Goal: Navigation & Orientation: Find specific page/section

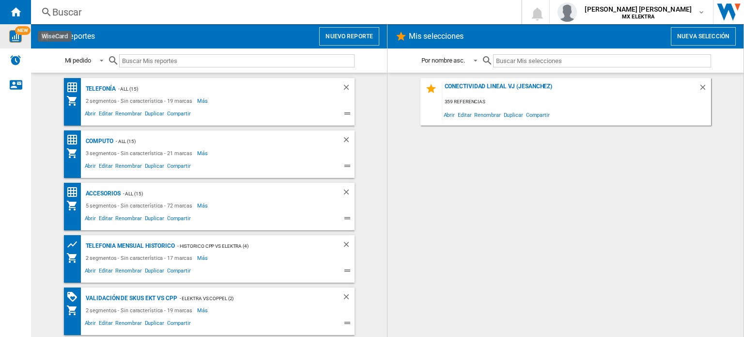
click at [17, 32] on span "NEW" at bounding box center [23, 30] width 16 height 9
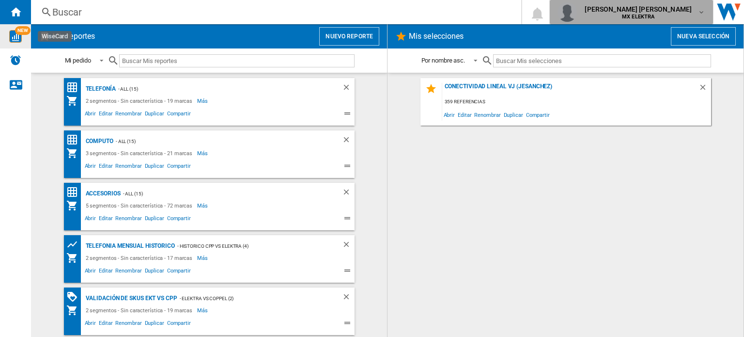
click at [702, 15] on md-icon "button" at bounding box center [702, 12] width 8 height 8
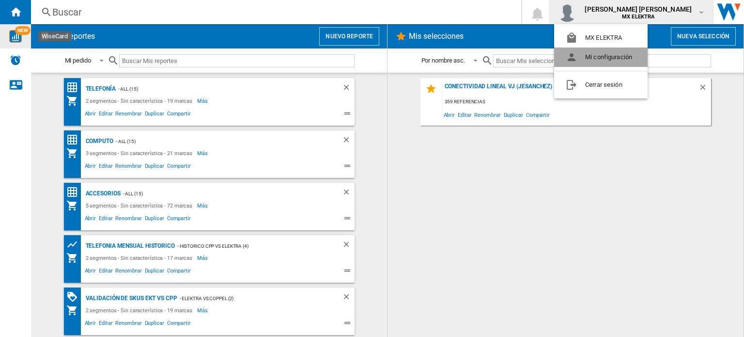
click at [623, 60] on button "Mi configuración" at bounding box center [601, 56] width 94 height 19
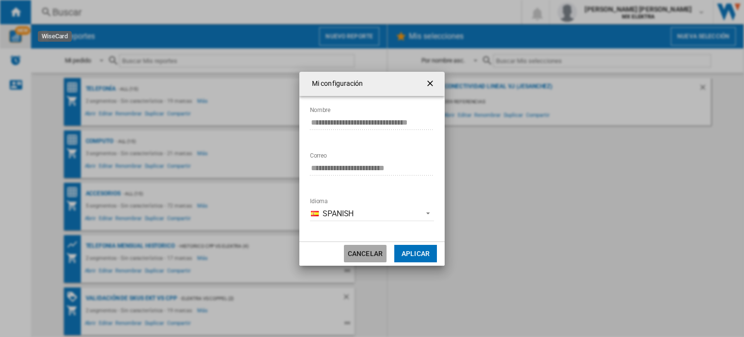
click at [369, 251] on button "Cancelar" at bounding box center [365, 253] width 43 height 17
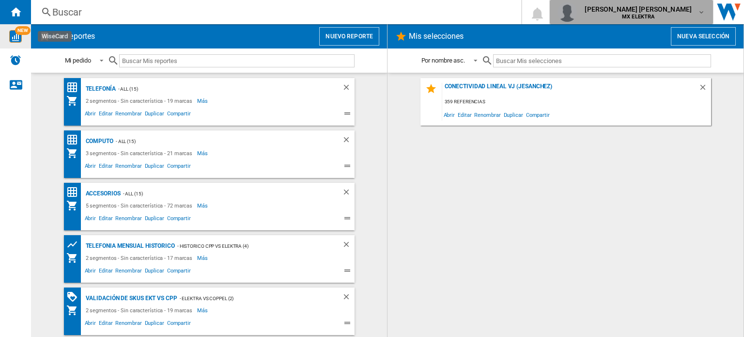
click at [698, 7] on div "[PERSON_NAME] [PERSON_NAME] MX ELEKTRA" at bounding box center [632, 11] width 148 height 19
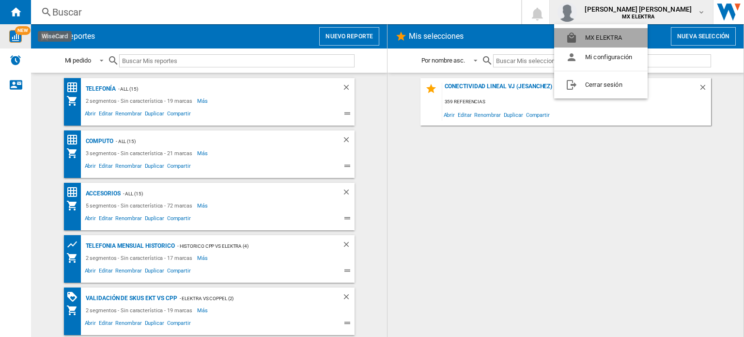
click at [619, 32] on button "MX ELEKTRA" at bounding box center [601, 37] width 94 height 19
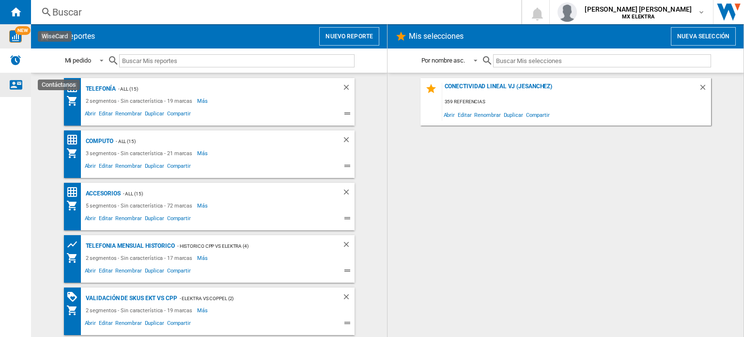
click at [12, 79] on ng-md-icon "Contáctanos" at bounding box center [16, 84] width 12 height 12
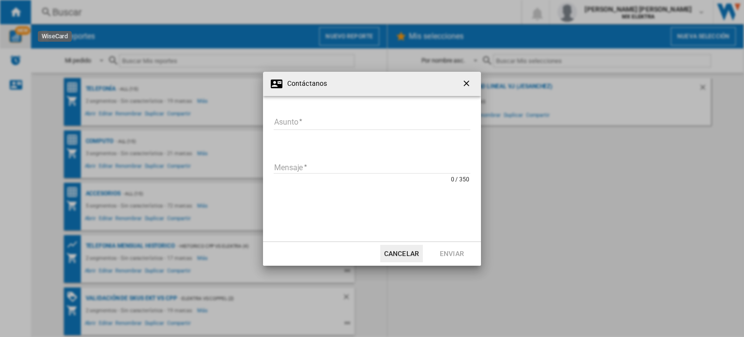
click at [16, 62] on div "Contáctanos [GEOGRAPHIC_DATA] Asunto requerido Mensaje 0 / 350 Mensaje requerid…" at bounding box center [372, 168] width 744 height 337
click at [470, 85] on ng-md-icon "getI18NText('BUTTONS.CLOSE_DIALOG')" at bounding box center [468, 84] width 12 height 12
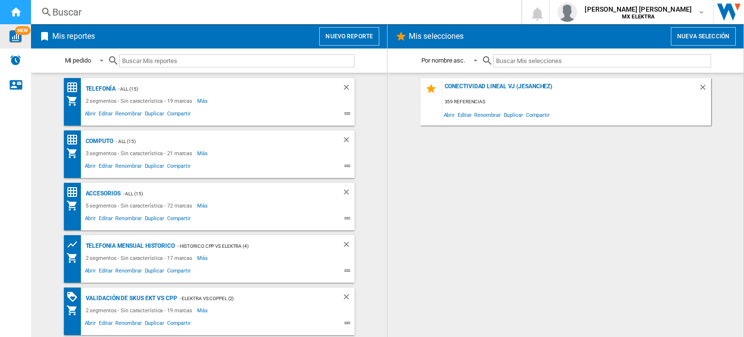
click at [10, 13] on ng-md-icon "Inicio" at bounding box center [16, 12] width 12 height 12
click at [15, 32] on img "WiseCard" at bounding box center [15, 36] width 13 height 13
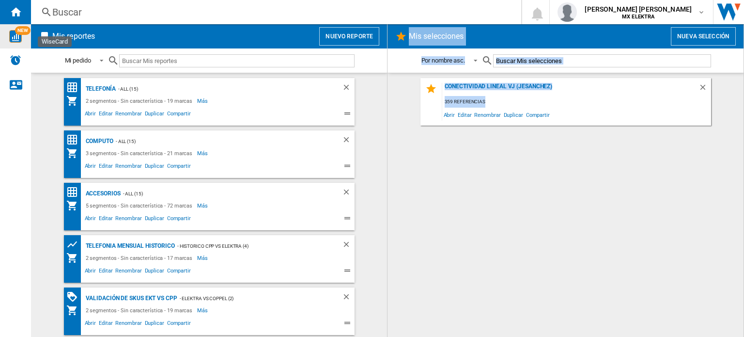
drag, startPoint x: 382, startPoint y: 176, endPoint x: 388, endPoint y: 237, distance: 60.8
click at [388, 237] on div "Mis reportes Nuevo reporte Mi pedido Mi pedido Por tipo de reporte Por nombre a…" at bounding box center [387, 180] width 713 height 313
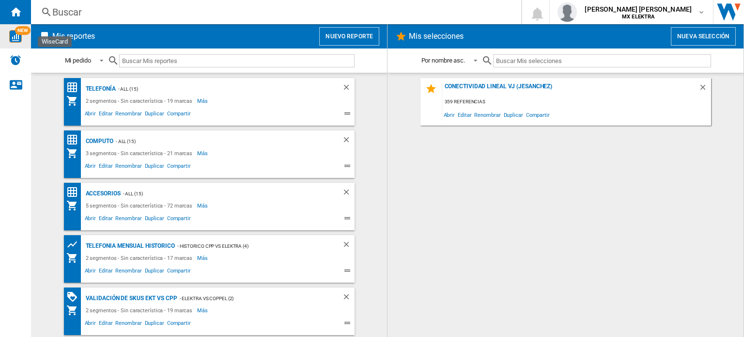
click at [445, 190] on div "Conectividad Lineal vj (jesanchez) 359 referencias Abrir Editar Renombrar Dupli…" at bounding box center [565, 205] width 337 height 254
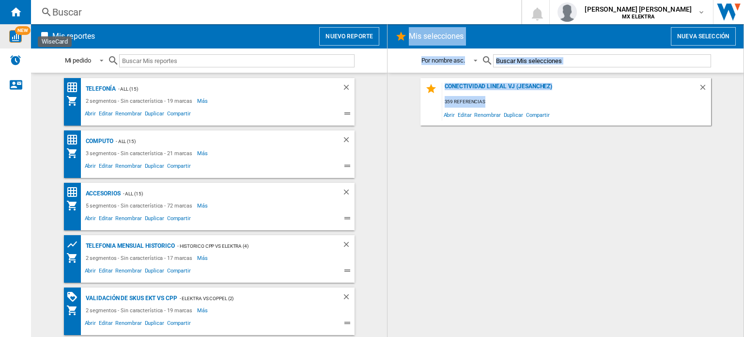
drag, startPoint x: 387, startPoint y: 157, endPoint x: 388, endPoint y: 209, distance: 51.8
click at [388, 209] on div "Mis reportes Nuevo reporte Mi pedido Mi pedido Por tipo de reporte Por nombre a…" at bounding box center [387, 180] width 713 height 313
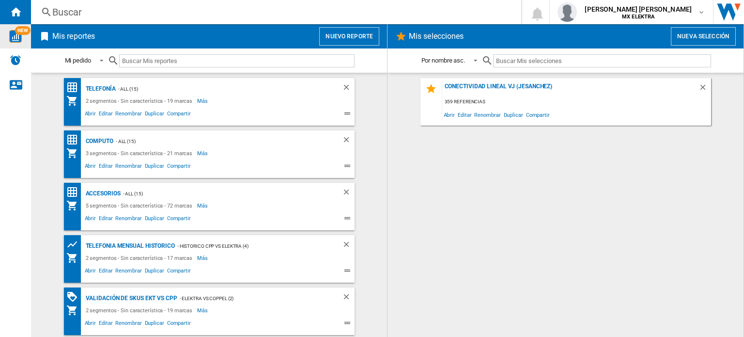
click at [530, 170] on div "Conectividad Lineal vj (jesanchez) 359 referencias Abrir Editar Renombrar Dupli…" at bounding box center [565, 205] width 337 height 254
click at [698, 37] on button "Nueva selección" at bounding box center [703, 36] width 65 height 18
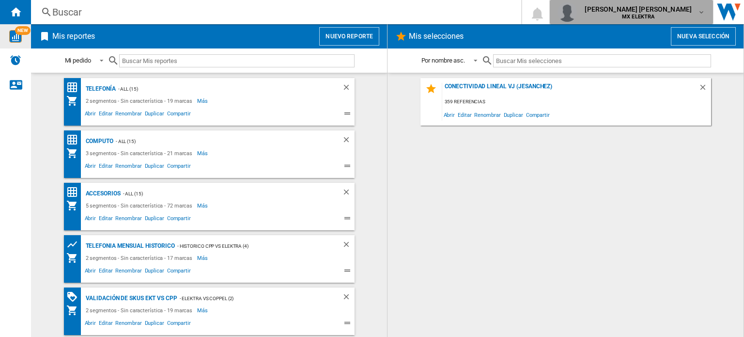
click at [696, 10] on div "[PERSON_NAME] [PERSON_NAME] MX ELEKTRA" at bounding box center [639, 12] width 117 height 16
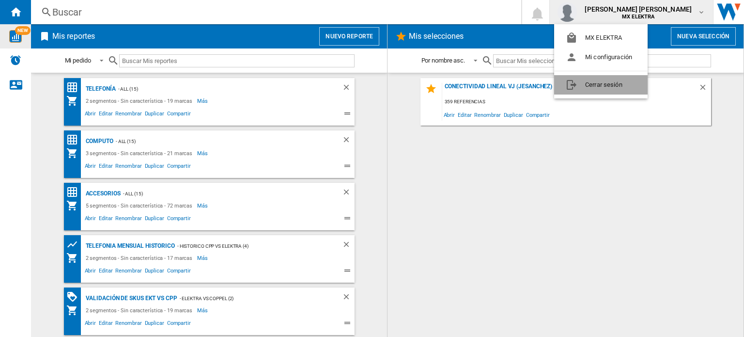
click at [609, 87] on button "Cerrar sesión" at bounding box center [601, 84] width 94 height 19
